Goal: Task Accomplishment & Management: Complete application form

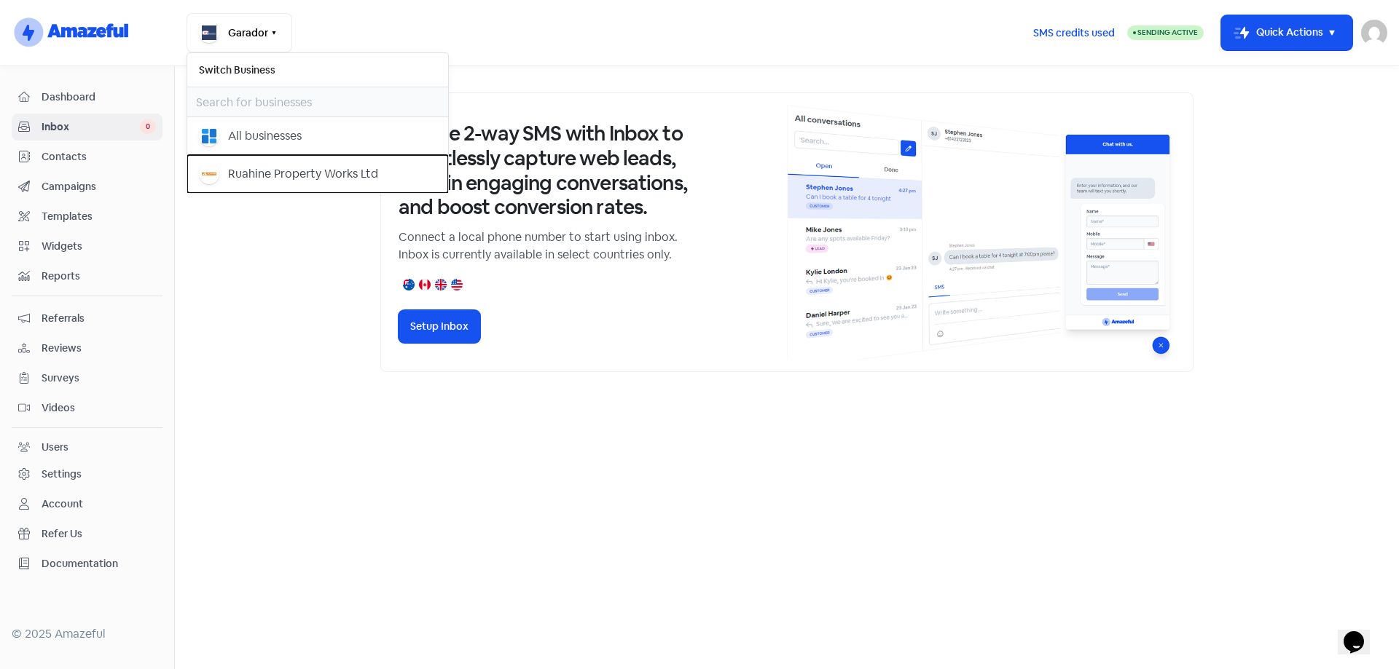
click at [221, 165] on div "Ruahine Property Works Ltd" at bounding box center [317, 174] width 237 height 20
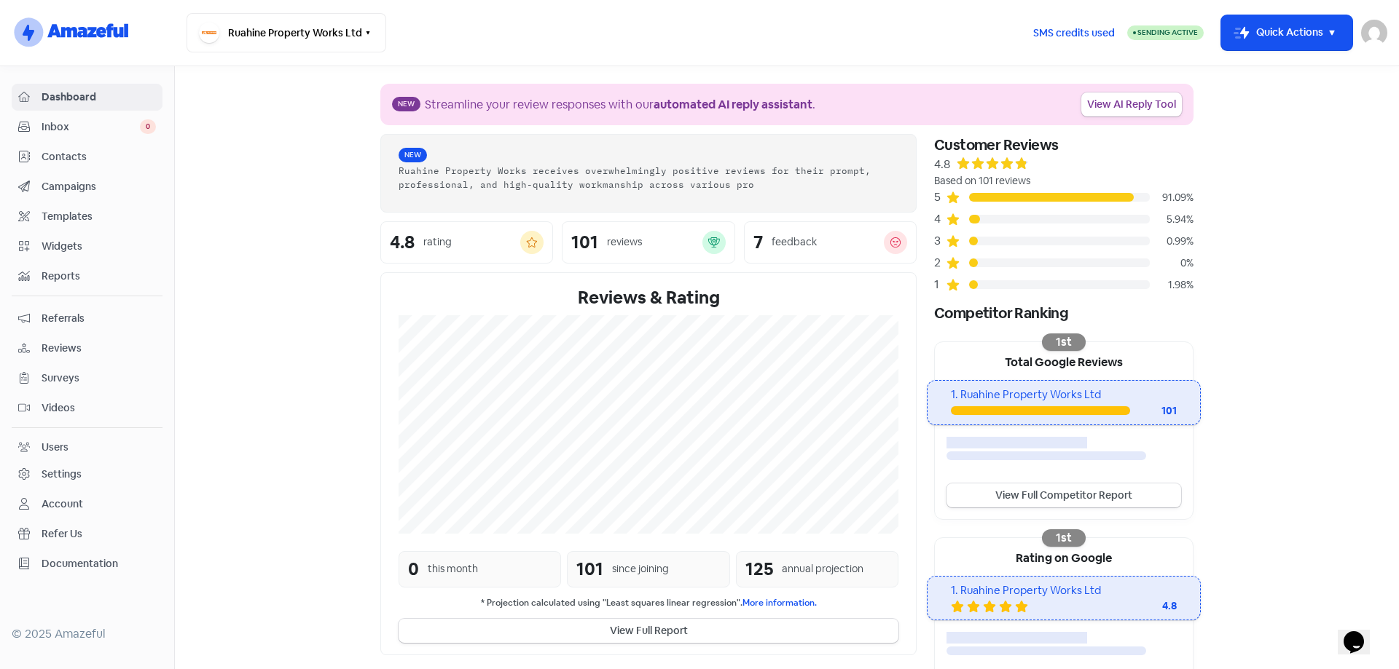
click at [61, 142] on div "Dashboard Inbox 0 Contacts Campaigns Templates Widgets Reports Referrals Review…" at bounding box center [87, 331] width 151 height 494
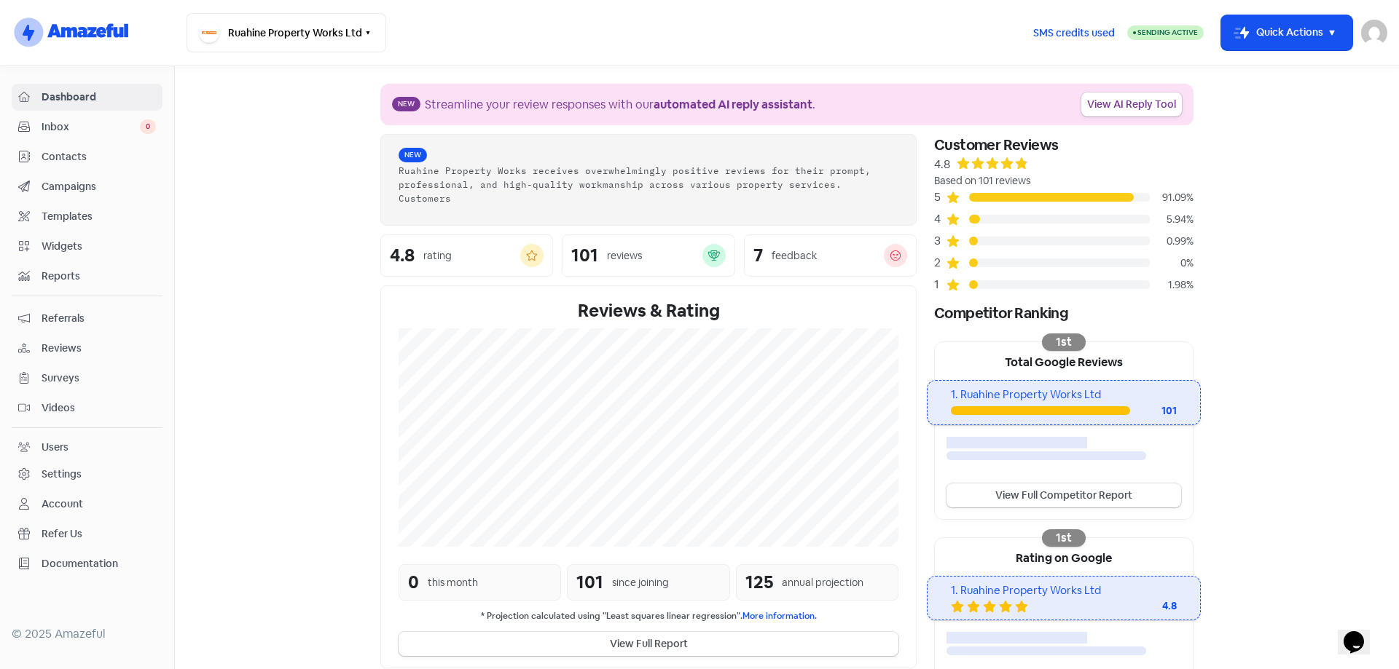
click at [61, 149] on span "Contacts" at bounding box center [99, 156] width 114 height 15
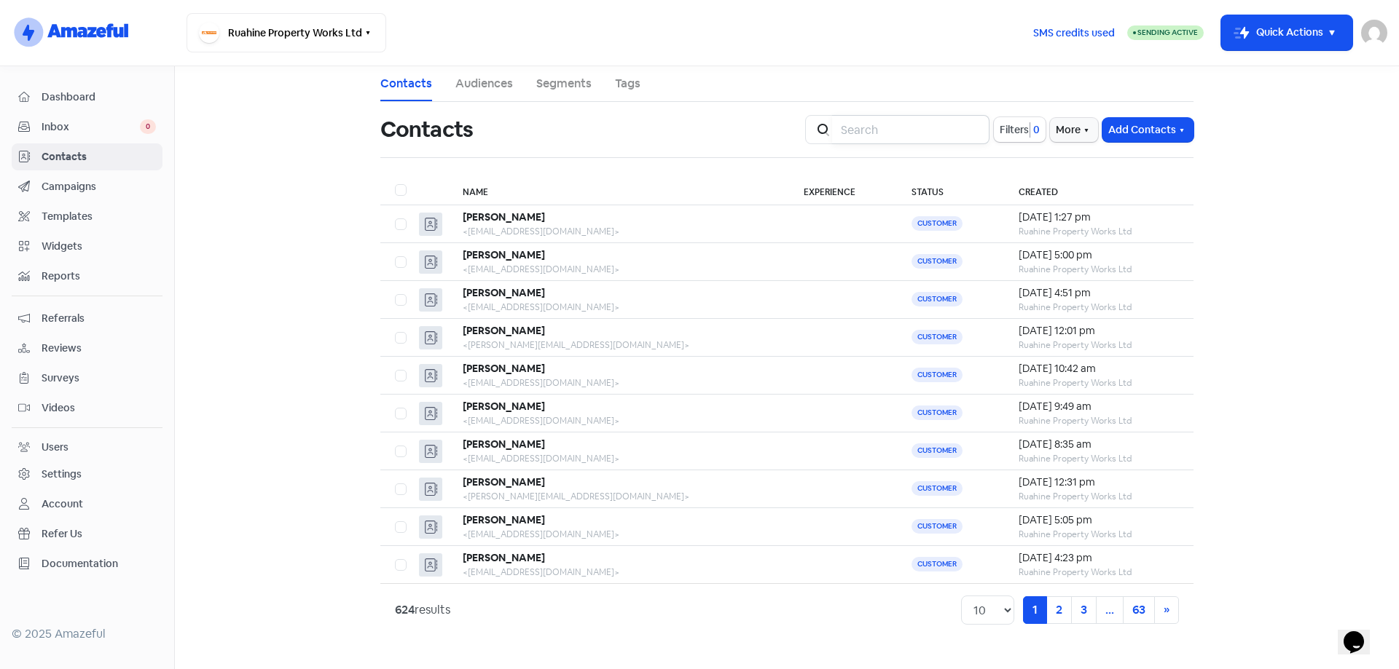
click at [881, 129] on input "search" at bounding box center [910, 129] width 157 height 29
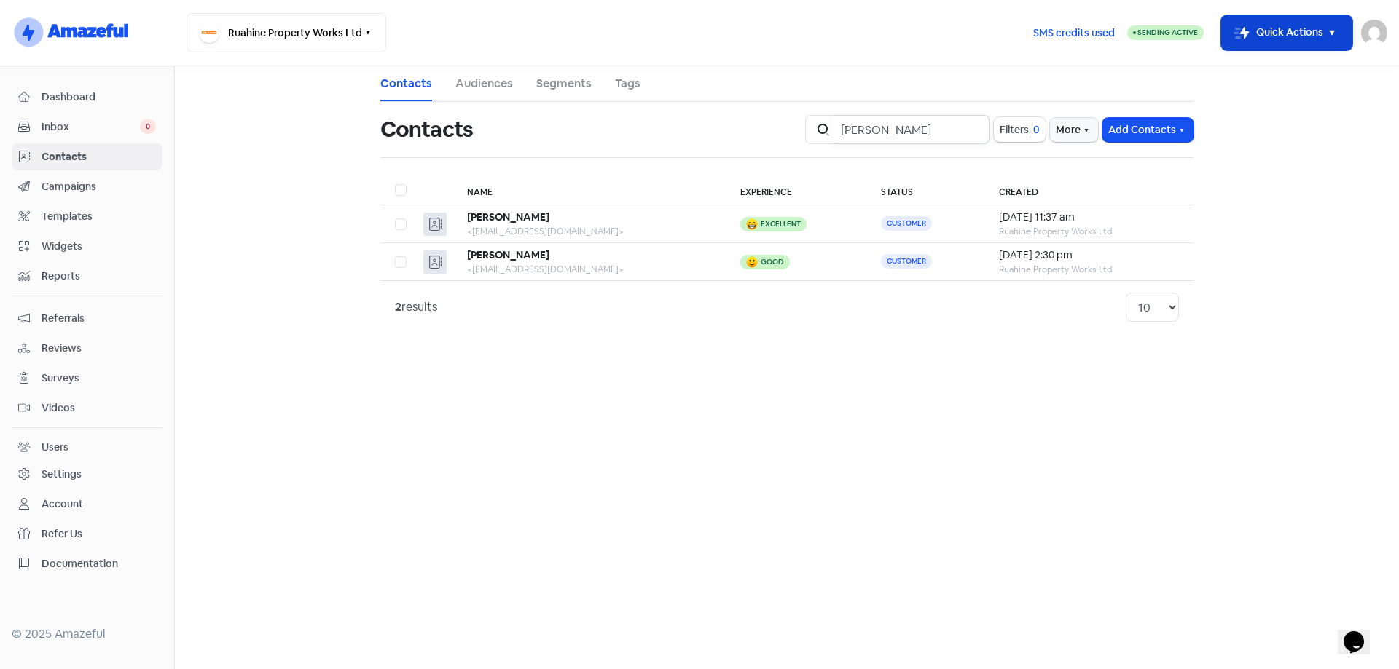
type input "barnett"
click at [1322, 45] on button "Icon For Thunder-move Quick Actions" at bounding box center [1286, 32] width 131 height 35
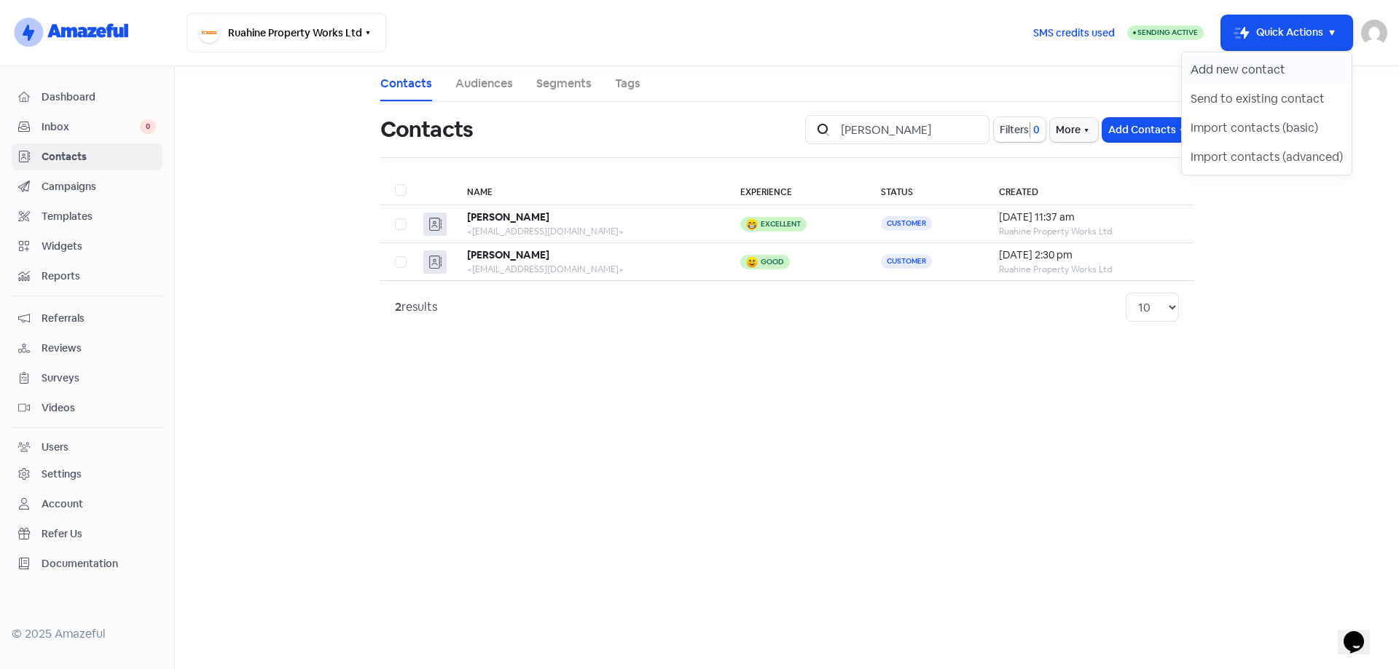
click at [1295, 72] on button "Add new contact" at bounding box center [1266, 69] width 170 height 29
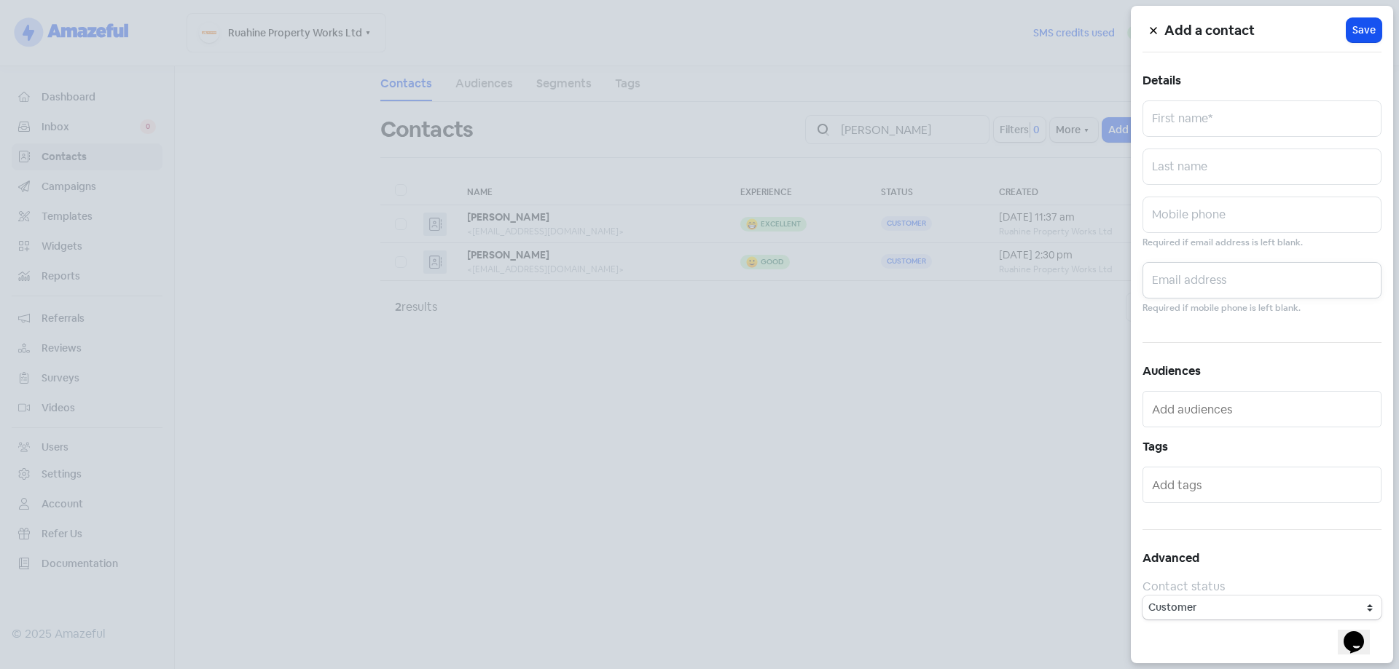
click at [1215, 276] on input "text" at bounding box center [1261, 280] width 239 height 36
paste input "rrbarnett@slingshot.co.nz"
type input "rrbarnett@slingshot.co.nz"
click at [1203, 133] on input "text" at bounding box center [1261, 119] width 239 height 36
type input "Robyn"
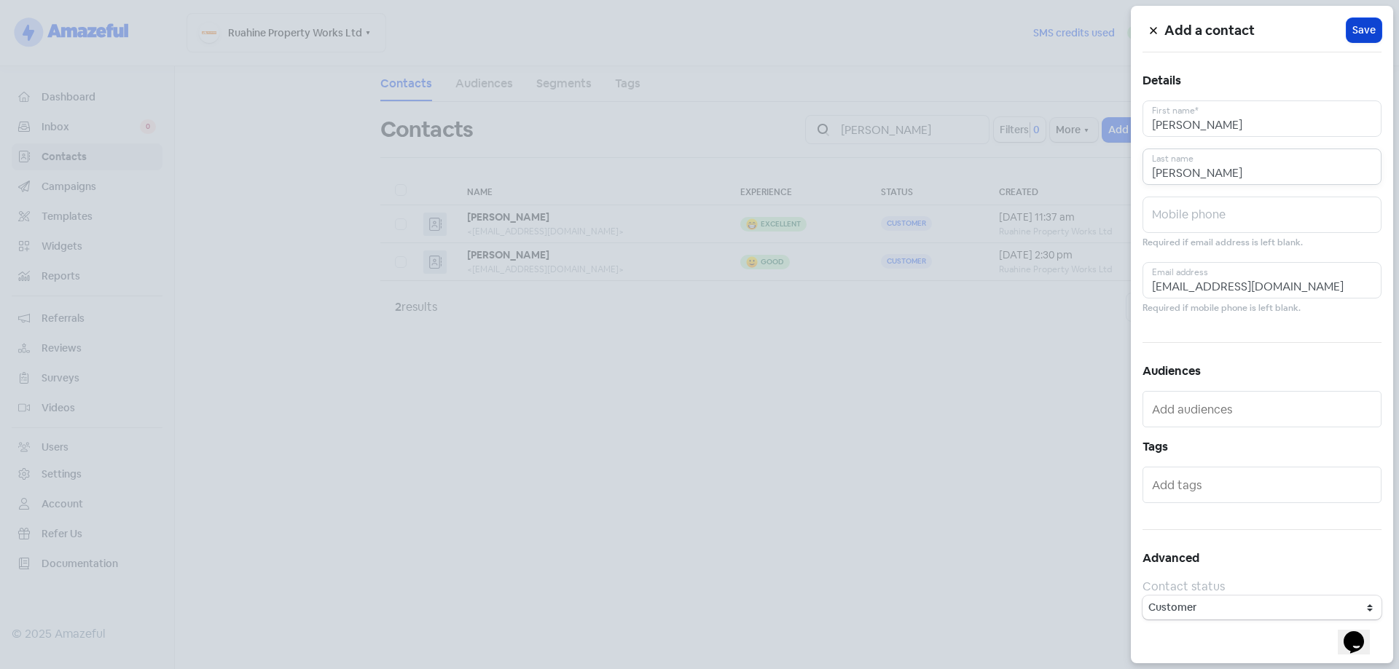
type input "Barnett"
click at [1358, 29] on span "Save" at bounding box center [1363, 30] width 23 height 15
